Goal: Information Seeking & Learning: Learn about a topic

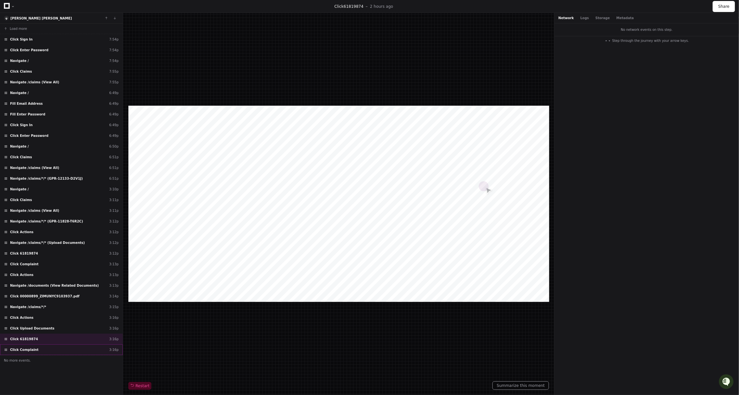
click at [42, 345] on div "Click Complaint 3:16p" at bounding box center [61, 350] width 123 height 11
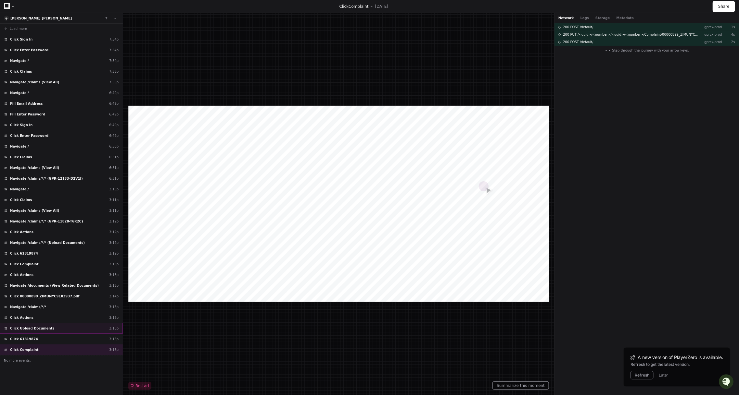
click at [41, 326] on span "Click Upload Documents" at bounding box center [32, 328] width 44 height 5
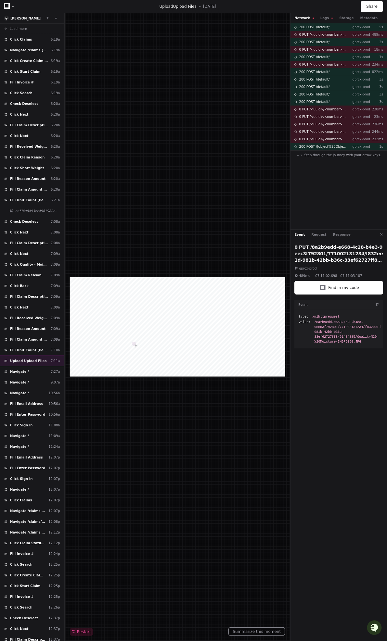
click at [40, 365] on div "Upload Upload Files 7:11a" at bounding box center [32, 360] width 64 height 11
click at [306, 154] on span "Step through the journey with your arrow keys." at bounding box center [342, 155] width 77 height 5
drag, startPoint x: 306, startPoint y: 152, endPoint x: 307, endPoint y: 163, distance: 11.1
click at [307, 164] on div "200 POST /default/ gprcx-prod 5s 0 PUT /<uuid>/<number>/<uuid>/<number>/Quality…" at bounding box center [338, 126] width 96 height 206
click at [316, 109] on span "0 PUT /<uuid>/<number>/<uuid>/<number>/Quality%<number>-%20Moisture/IMGP9145.JPG" at bounding box center [322, 109] width 47 height 5
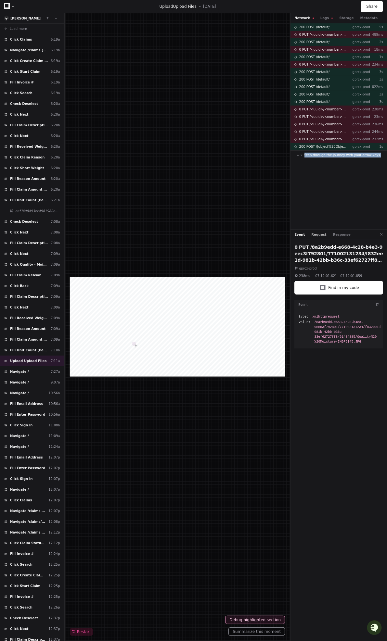
click at [318, 236] on button "Request" at bounding box center [318, 234] width 15 height 5
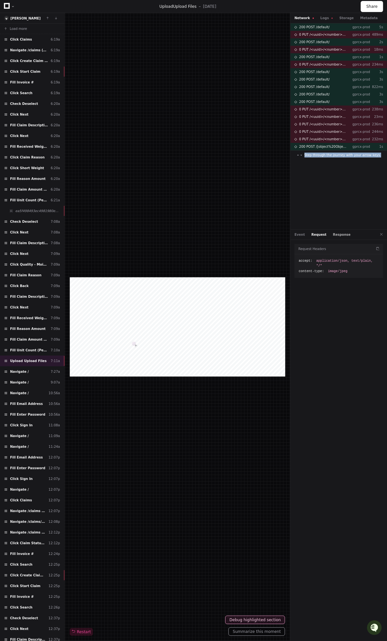
click at [333, 236] on button "Response" at bounding box center [342, 234] width 18 height 5
click at [297, 235] on button "Event" at bounding box center [299, 234] width 10 height 5
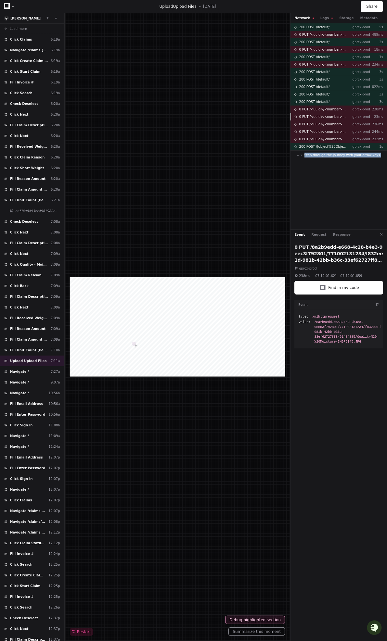
click at [320, 114] on div "0 PUT /<uuid>/<number>/<uuid>/<number>/Quality%<number>-%20Moisture/IMGP9147.JP…" at bounding box center [338, 116] width 96 height 7
click at [321, 15] on div "Network Logs Storage Metadata" at bounding box center [338, 18] width 96 height 10
click at [321, 16] on button "Logs" at bounding box center [326, 18] width 12 height 5
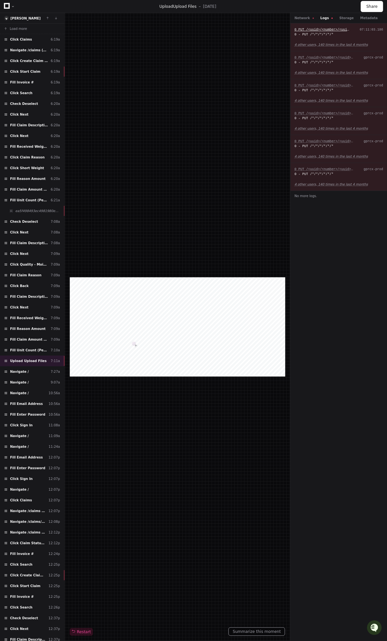
click at [323, 29] on span "0 PUT /<uuid>/<number>/<uuid>/<number>/Quality%<number>-%20Moisture/IMGP9090.JPG" at bounding box center [372, 30] width 156 height 4
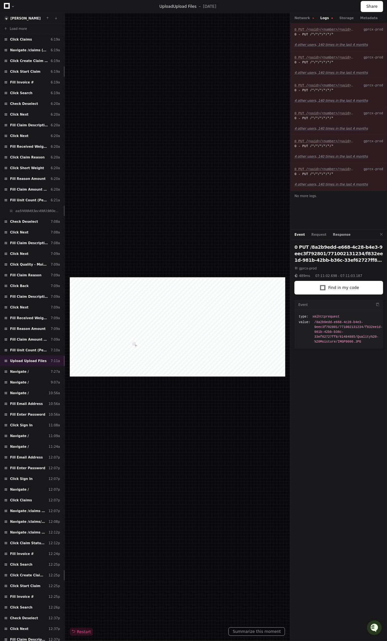
click at [333, 235] on button "Response" at bounding box center [342, 234] width 18 height 5
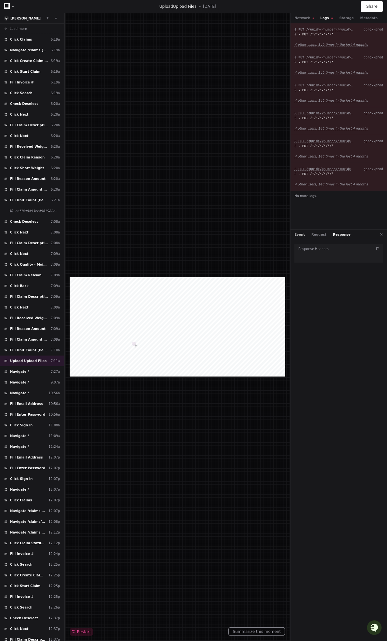
click at [300, 234] on button "Event" at bounding box center [299, 234] width 10 height 5
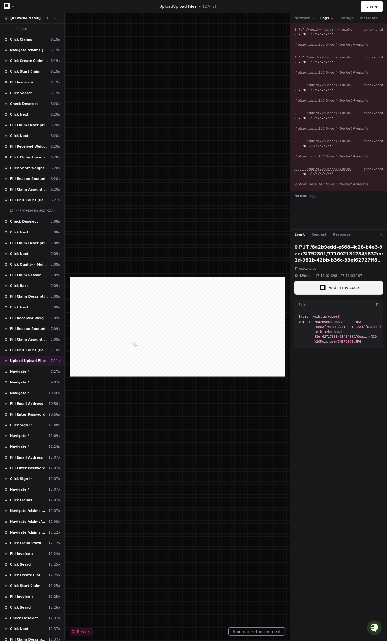
click at [342, 288] on span "Find in my code" at bounding box center [343, 287] width 31 height 5
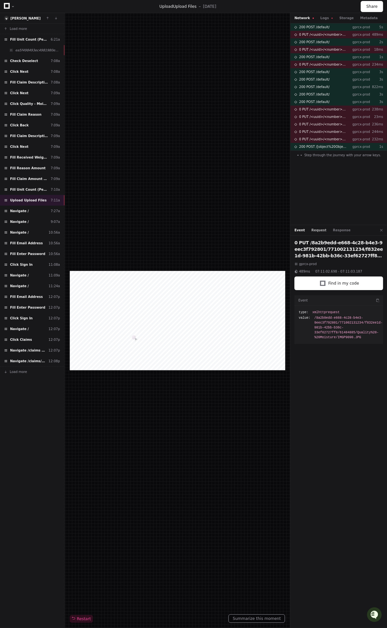
click at [319, 231] on button "Request" at bounding box center [318, 230] width 15 height 5
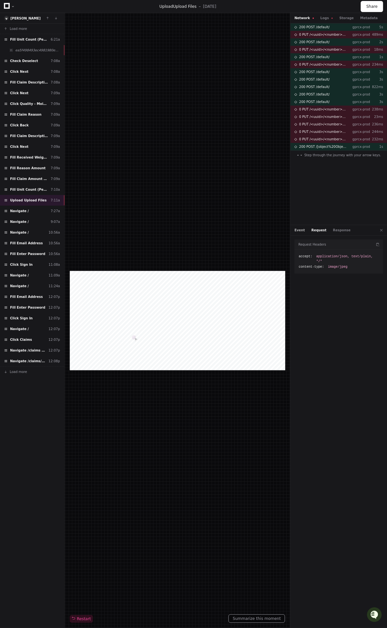
click at [300, 230] on button "Event" at bounding box center [299, 230] width 10 height 5
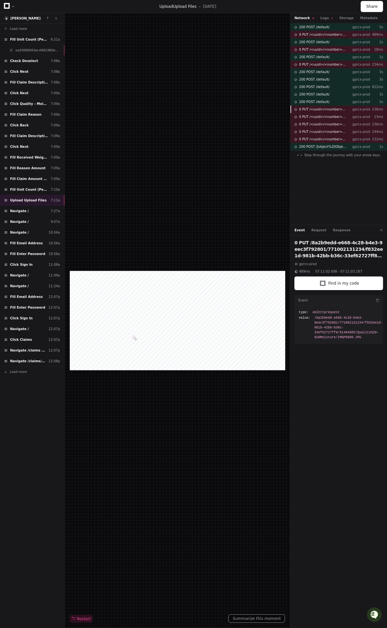
click at [310, 112] on div "0 PUT /<uuid>/<number>/<uuid>/<number>/Quality%<number>-%20Moisture/IMGP9145.JP…" at bounding box center [338, 109] width 96 height 7
click at [319, 249] on h2 "0 PUT /8a2b9edd-e668-4c28-b4e3-9eec3f792801/771002131234/f832ee1d-981b-42bb-b36…" at bounding box center [338, 248] width 89 height 19
click at [320, 228] on button "Request" at bounding box center [318, 230] width 15 height 5
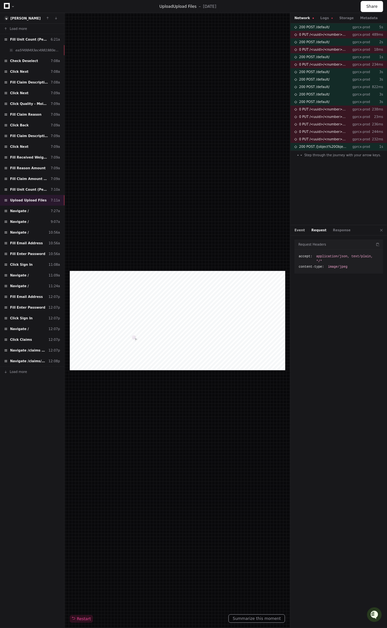
click at [302, 228] on button "Event" at bounding box center [299, 230] width 10 height 5
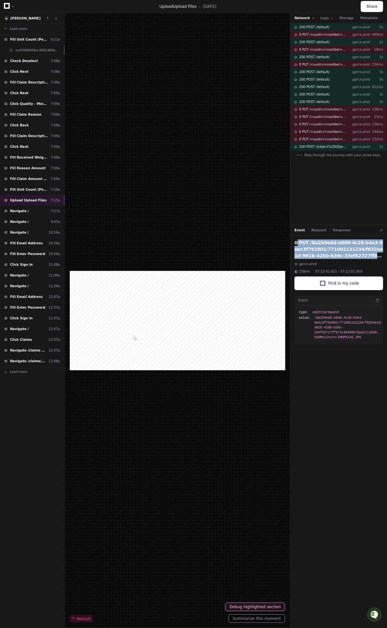
drag, startPoint x: 294, startPoint y: 242, endPoint x: 380, endPoint y: 259, distance: 87.0
click at [380, 259] on div "0 PUT /8a2b9edd-e668-4c28-b4e3-9eec3f792801/771002131234/f832ee1d-981b-42bb-b36…" at bounding box center [338, 432] width 96 height 395
copy div "0 PUT /8a2b9edd-e668-4c28-b4e3-9eec3f792801/771002131234/f832ee1d-981b-42bb-b36…"
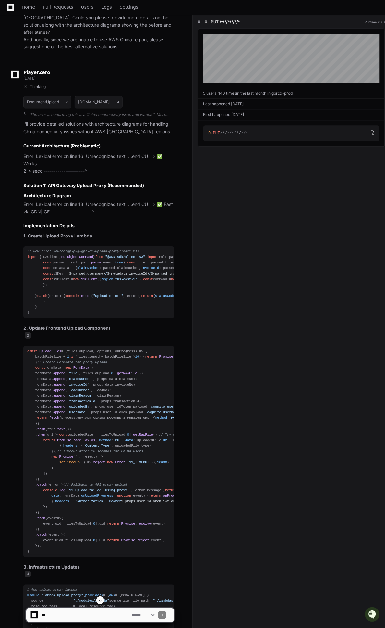
scroll to position [2083, 0]
